Goal: Use online tool/utility: Utilize a website feature to perform a specific function

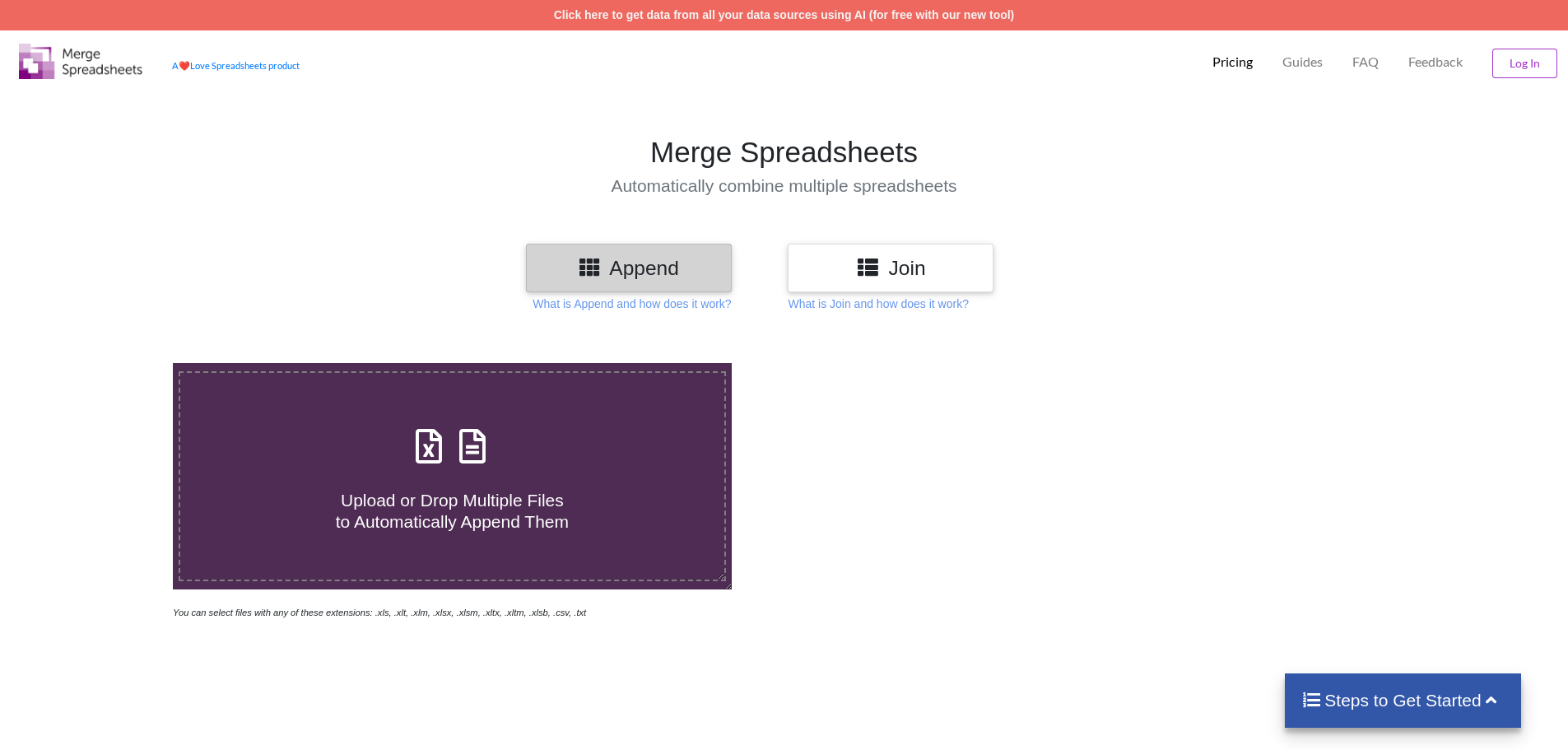
click at [565, 449] on div "Upload or Drop Multiple Files to Automatically Append Them" at bounding box center [453, 476] width 544 height 111
click at [112, 363] on input "Upload or Drop Multiple Files to Automatically Append Them" at bounding box center [112, 363] width 0 height 0
click at [943, 247] on div "Join" at bounding box center [891, 268] width 206 height 49
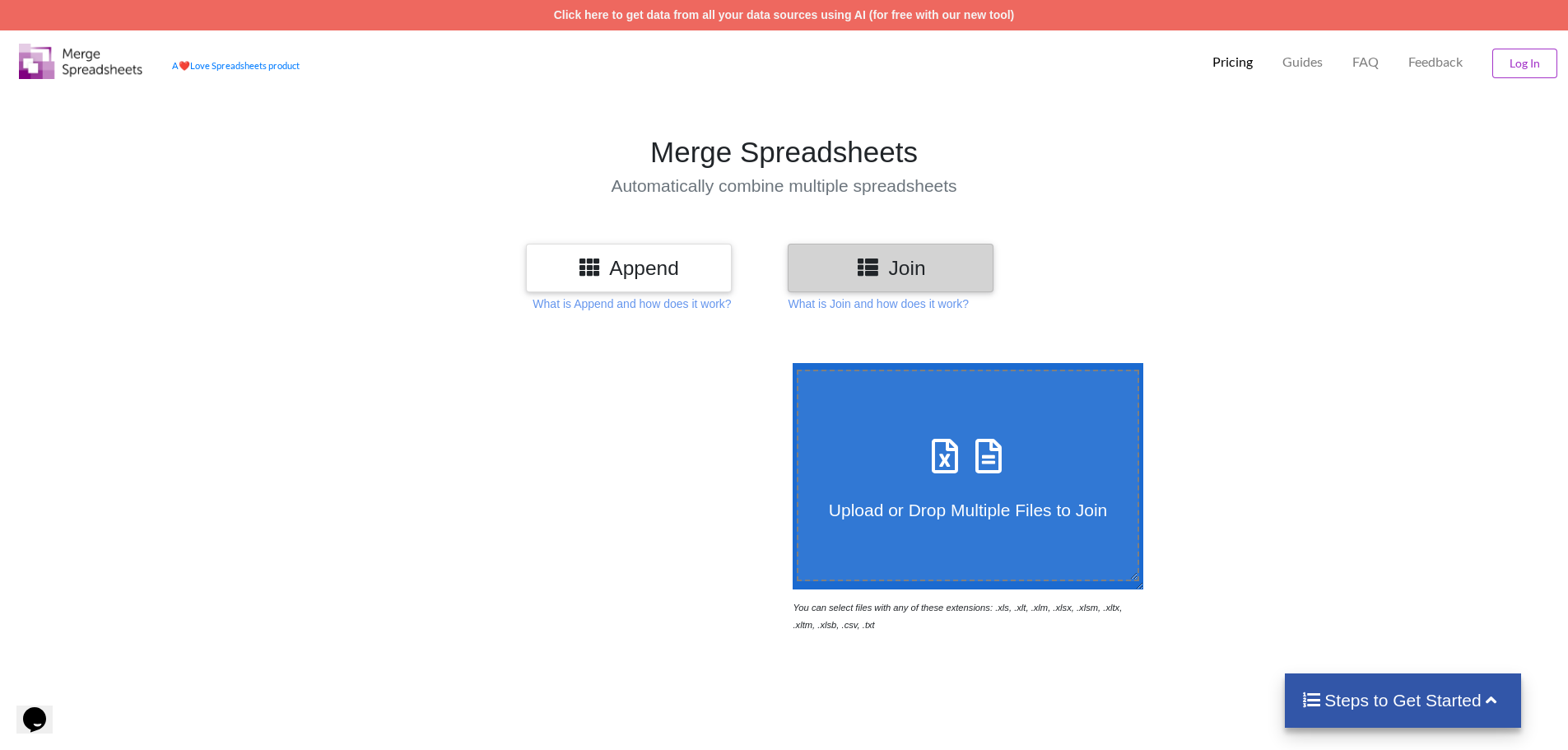
click at [976, 465] on icon at bounding box center [988, 448] width 41 height 35
click at [789, 363] on input "Upload or Drop Multiple Files to Join" at bounding box center [789, 363] width 0 height 0
type input "C:\fakepath\Amazon (3).xls"
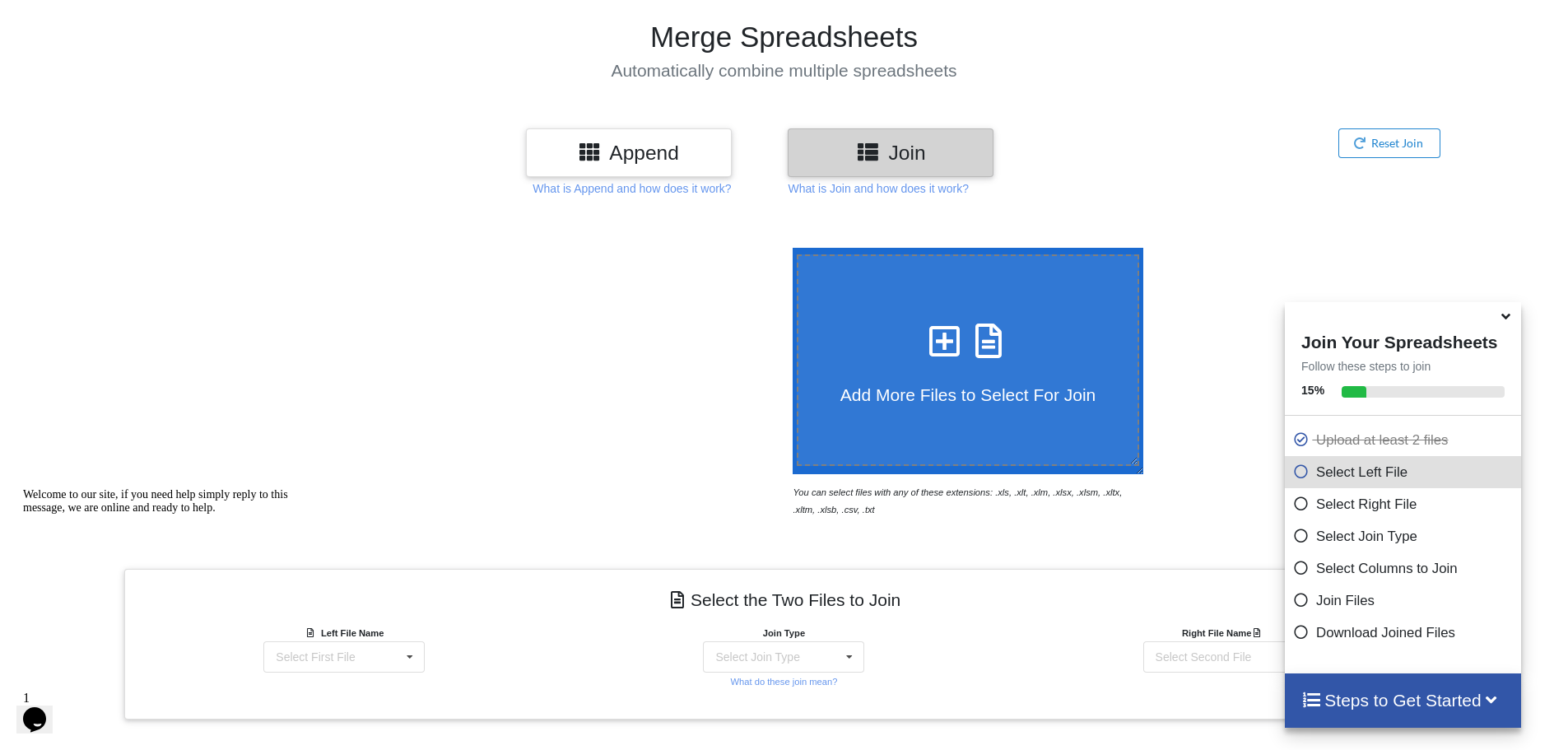
scroll to position [112, 0]
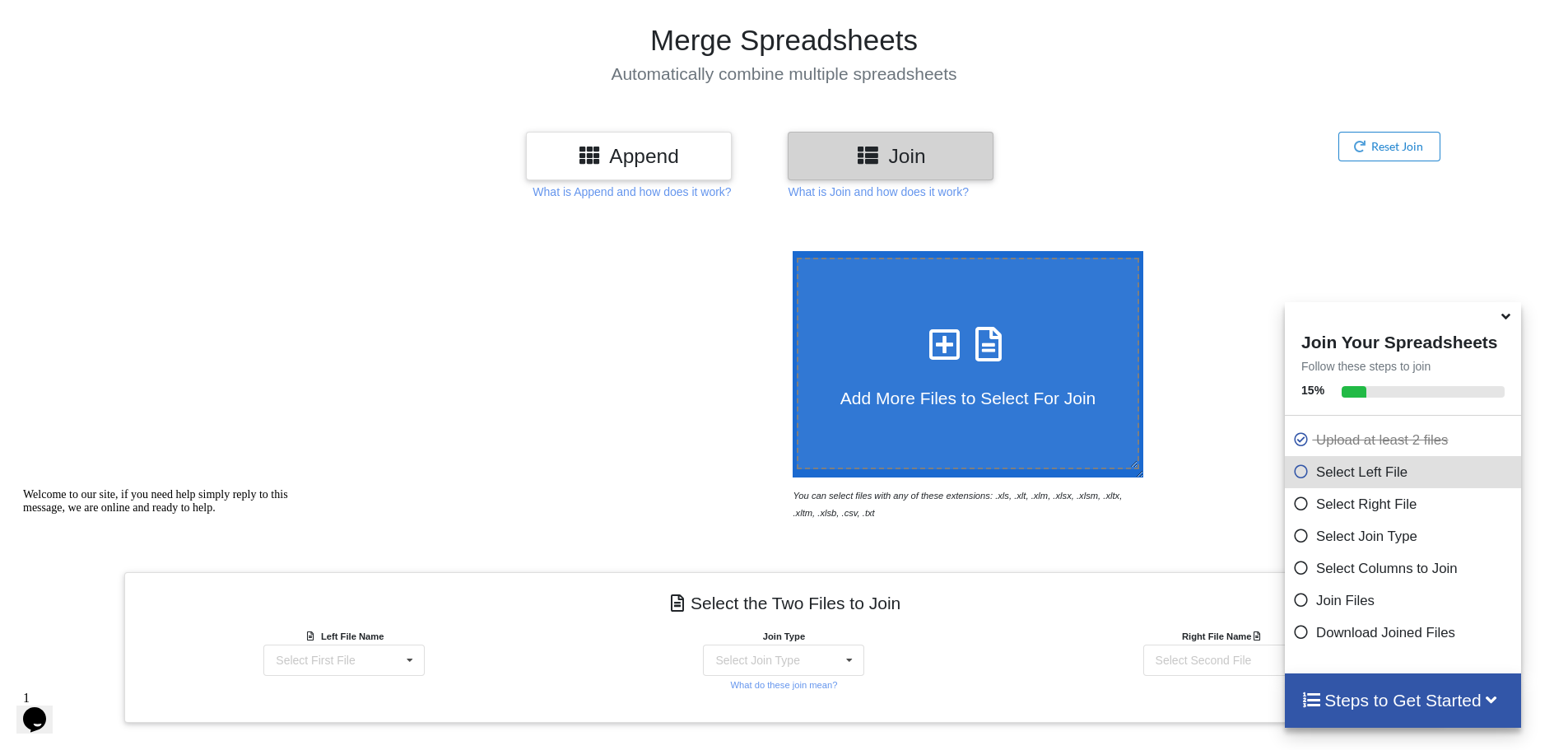
click at [1539, 102] on section "Merge Spreadsheets Automatically combine multiple spreadsheets" at bounding box center [784, 52] width 1568 height 154
click at [987, 389] on span "Add More Files to Select For Join" at bounding box center [968, 397] width 256 height 18
click at [789, 251] on input "Add More Files to Select For Join" at bounding box center [789, 251] width 0 height 0
click at [1514, 321] on icon at bounding box center [1506, 313] width 17 height 15
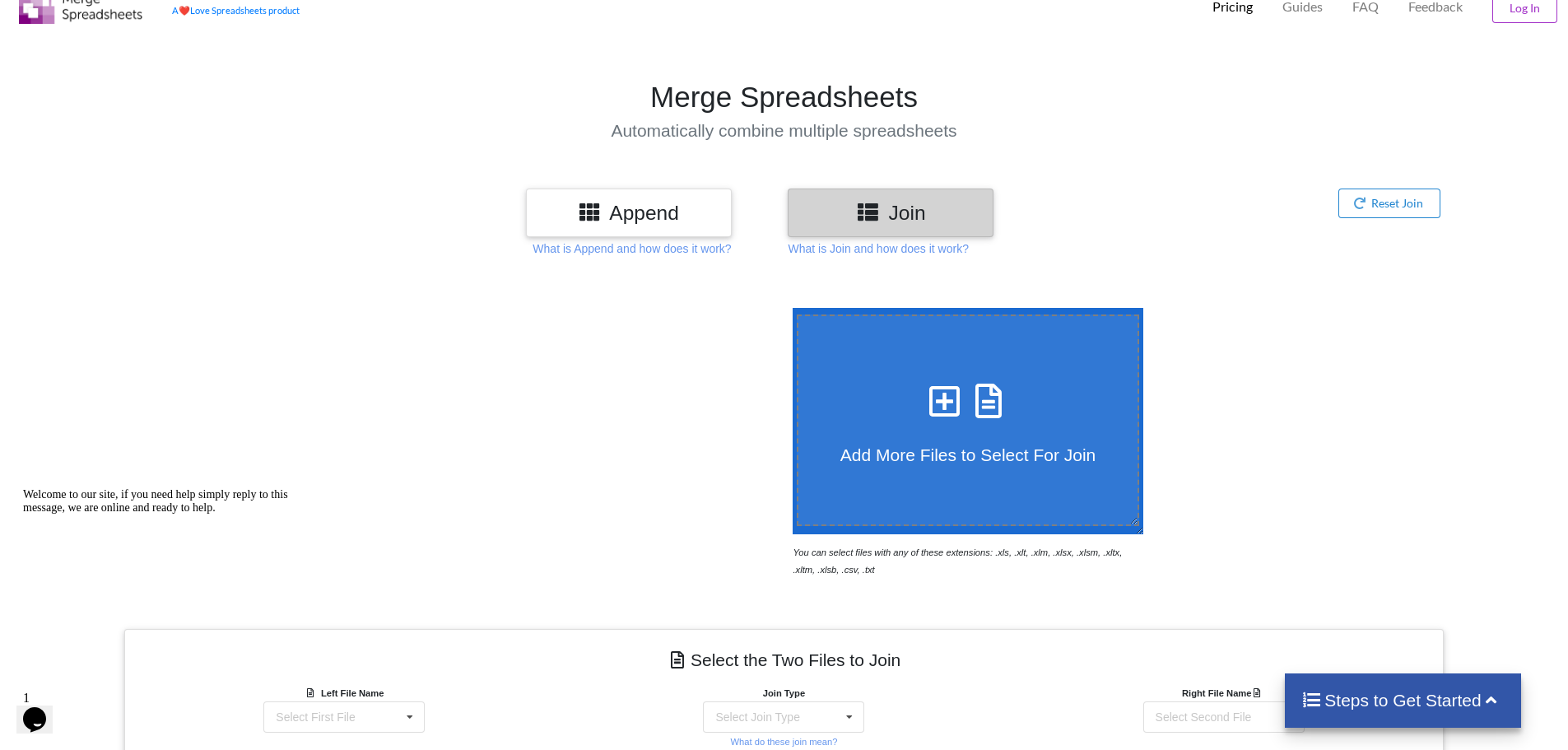
scroll to position [0, 0]
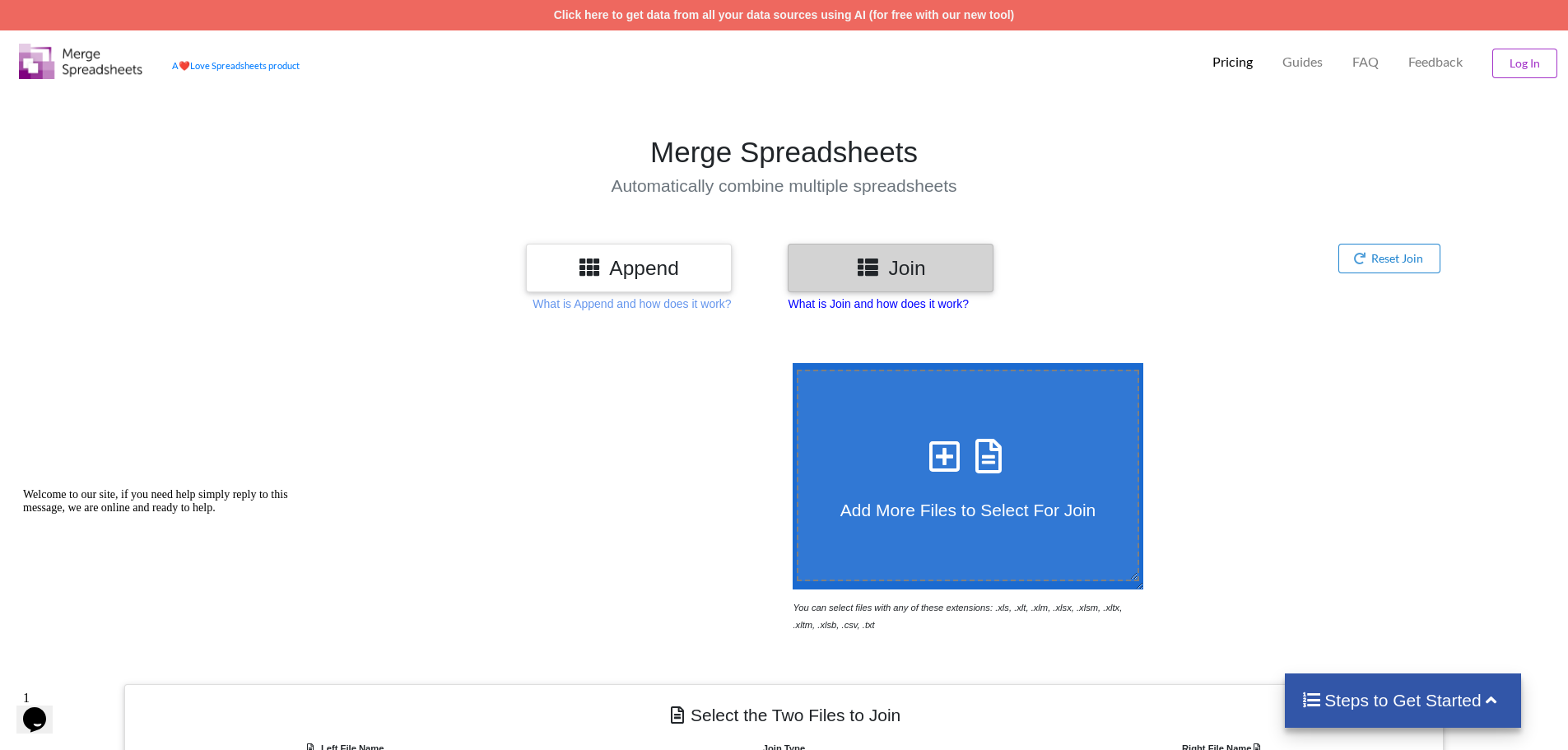
click at [731, 301] on p "What is Join and how does it work?" at bounding box center [631, 303] width 198 height 17
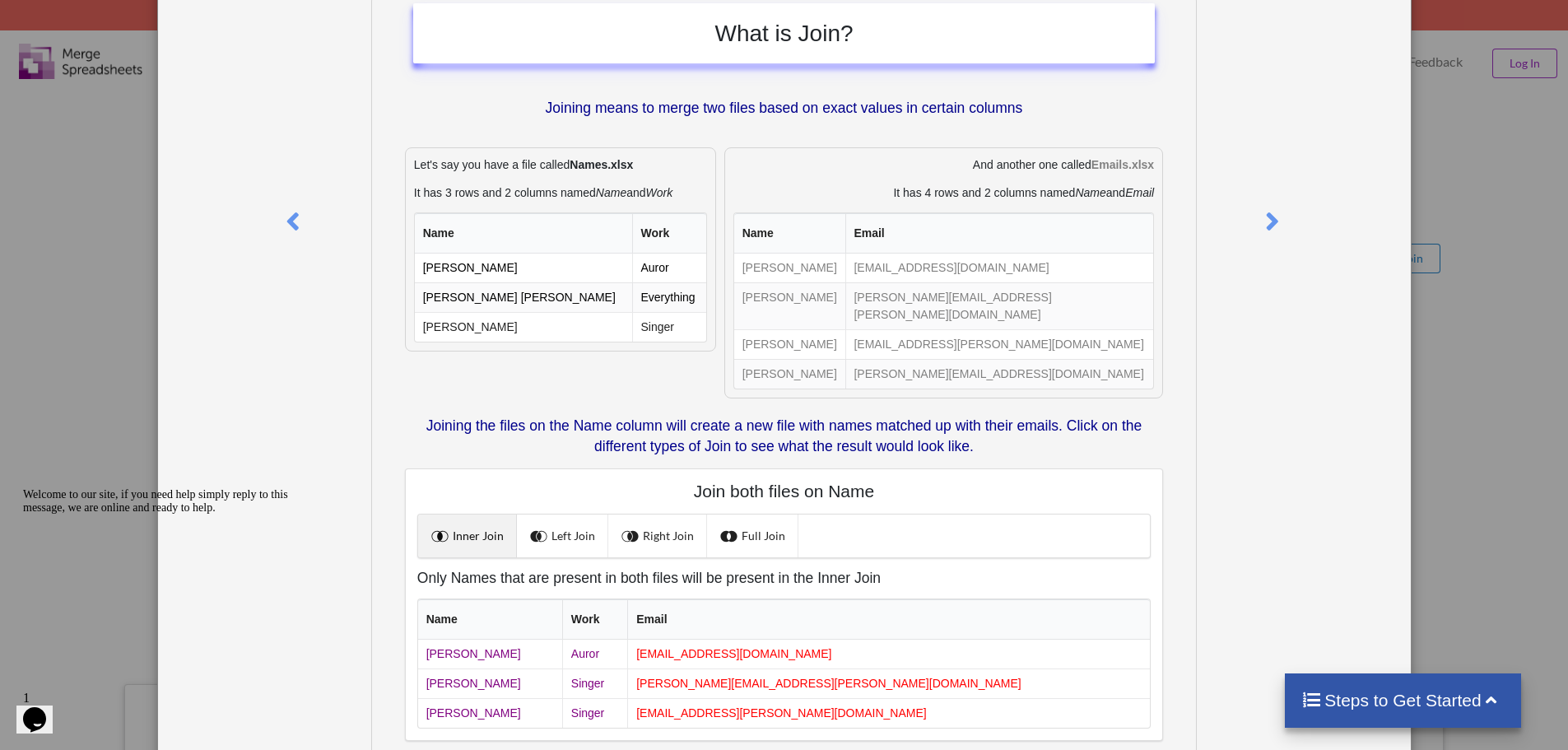
scroll to position [191, 0]
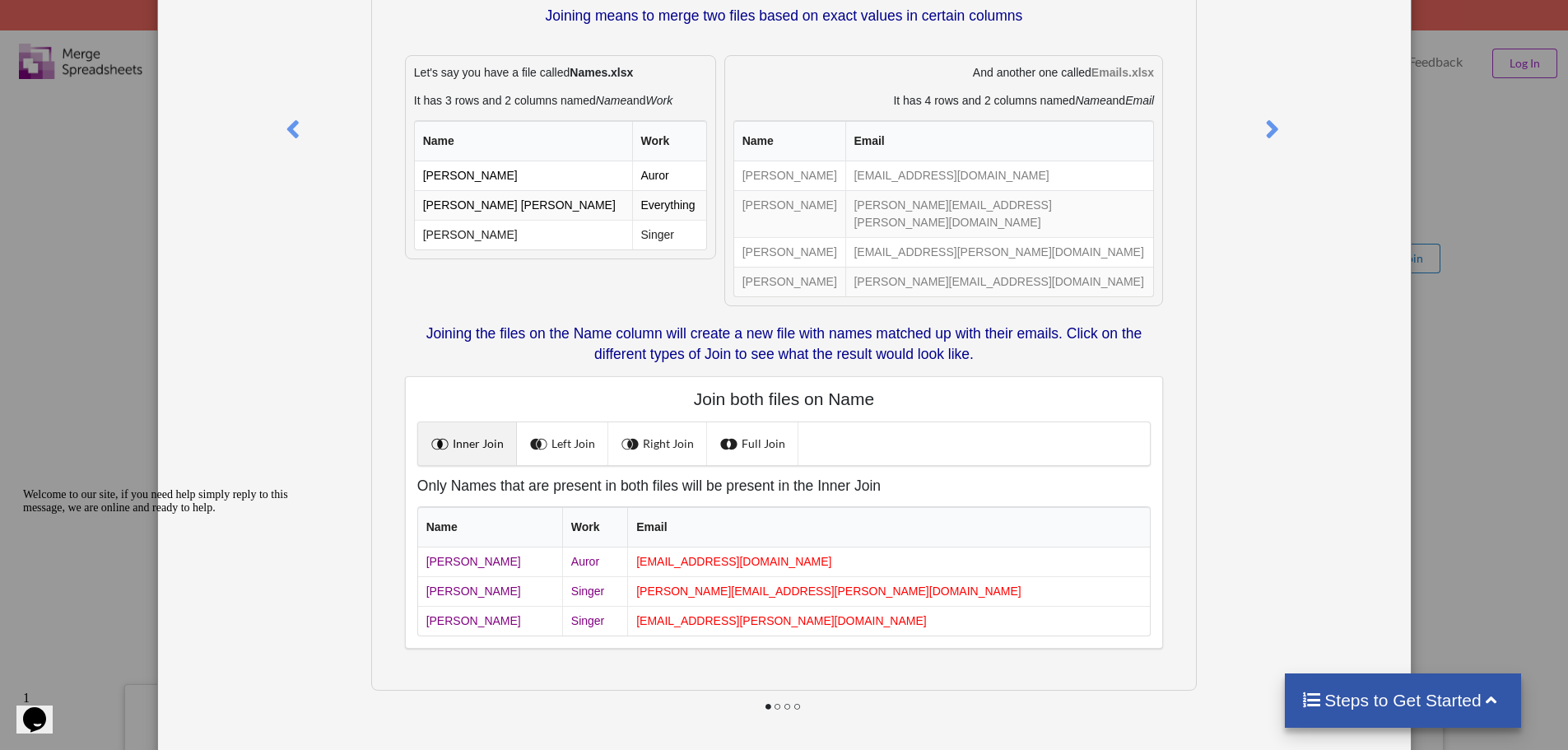
click at [1418, 206] on div "What is Join? Joining means to merge two files based on exact values in certain…" at bounding box center [784, 375] width 1568 height 750
